Goal: Find specific page/section: Find specific page/section

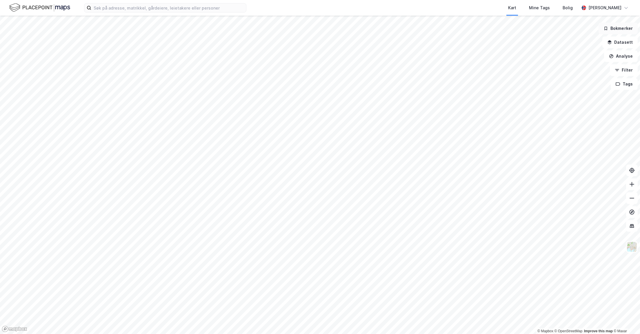
click at [616, 31] on button "Bokmerker" at bounding box center [617, 29] width 39 height 12
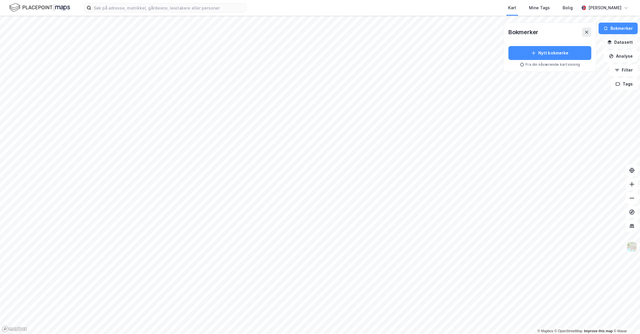
click at [623, 46] on button "Datasett" at bounding box center [619, 43] width 35 height 12
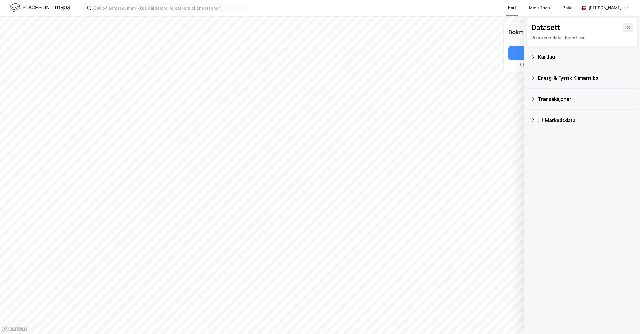
click at [538, 58] on div "Kartlag" at bounding box center [585, 56] width 95 height 7
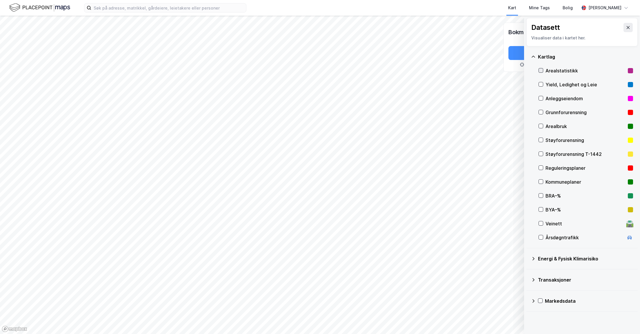
click at [539, 70] on icon at bounding box center [541, 70] width 4 height 4
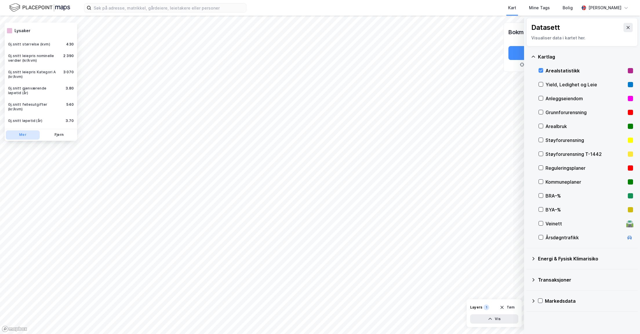
click at [19, 130] on button "Mer" at bounding box center [23, 134] width 34 height 9
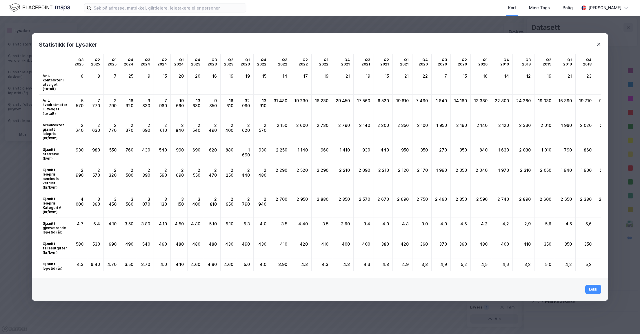
click at [599, 42] on icon at bounding box center [598, 44] width 5 height 5
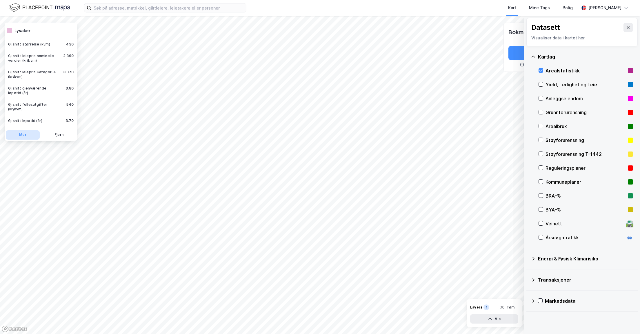
click at [23, 130] on button "Mer" at bounding box center [23, 134] width 34 height 9
